Goal: Task Accomplishment & Management: Manage account settings

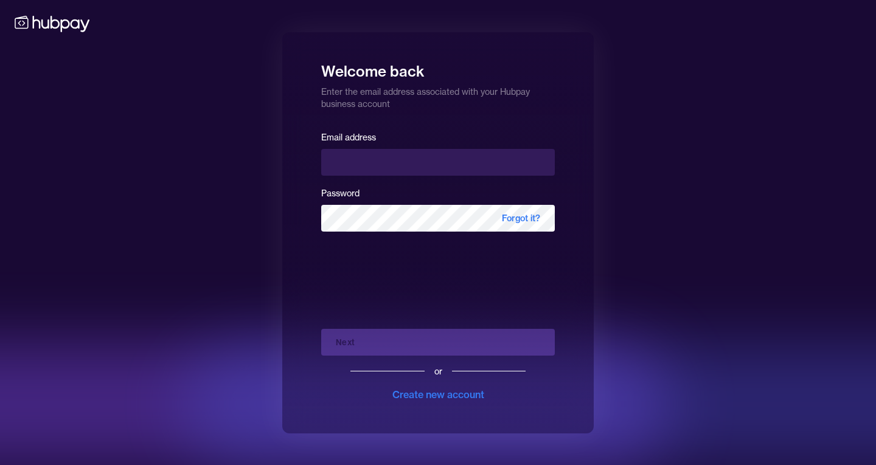
type input "**********"
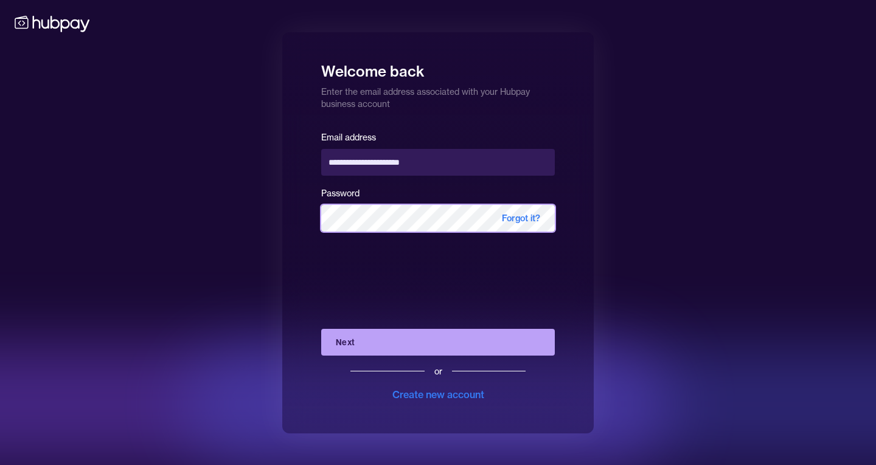
click at [321, 329] on button "Next" at bounding box center [438, 342] width 234 height 27
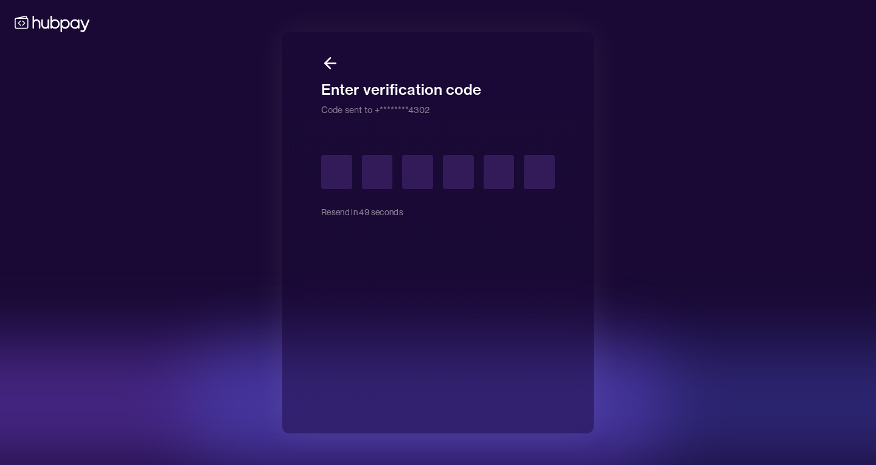
type input "*"
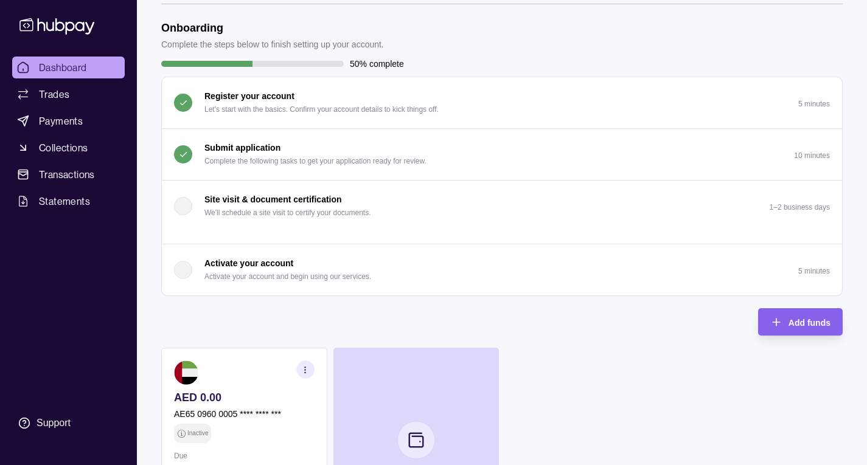
scroll to position [49, 0]
